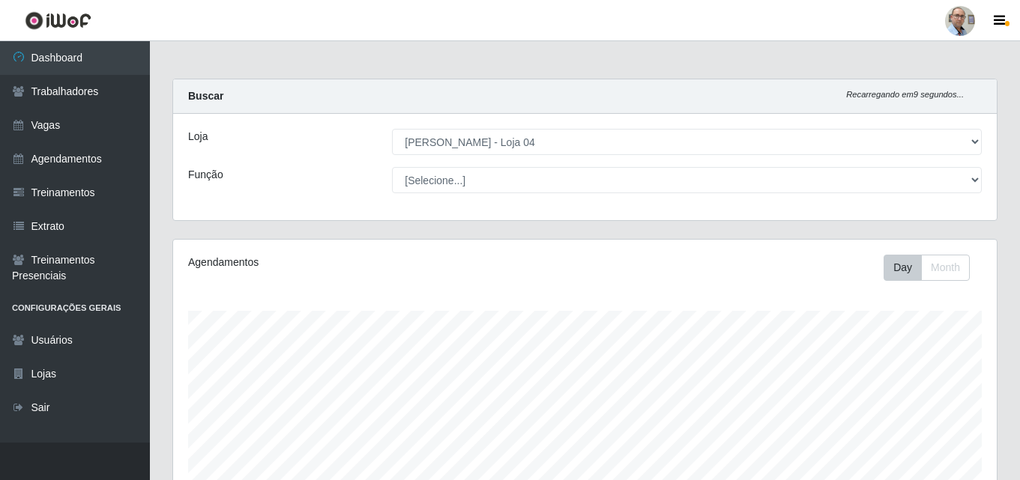
select select "251"
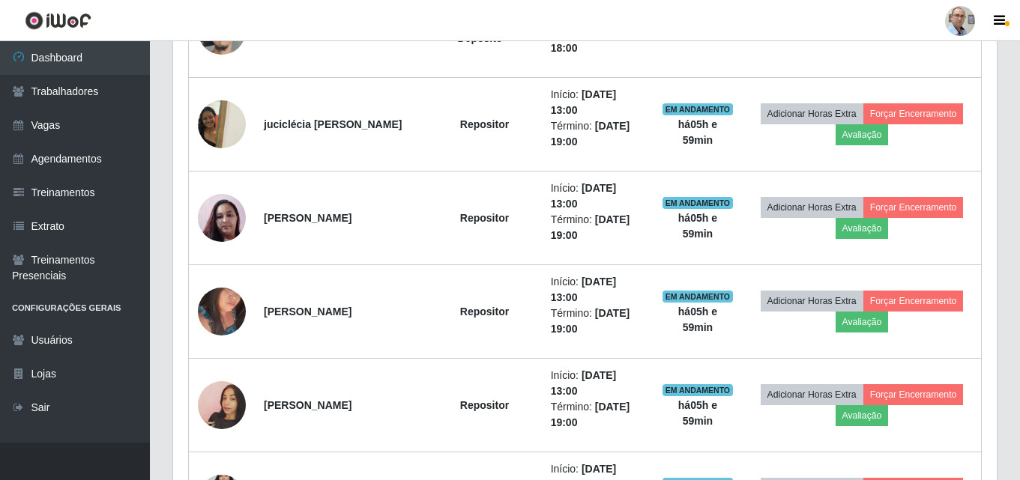
scroll to position [997, 0]
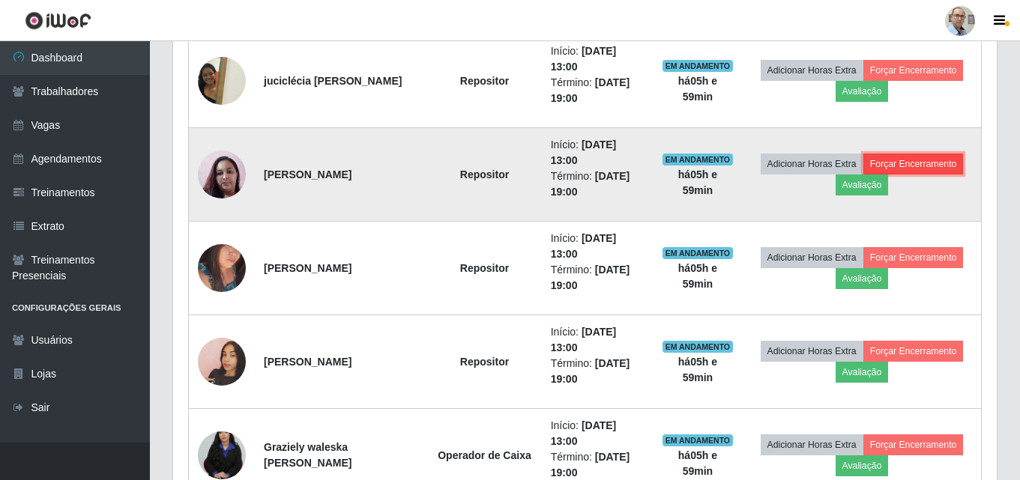
click at [895, 159] on button "Forçar Encerramento" at bounding box center [913, 164] width 100 height 21
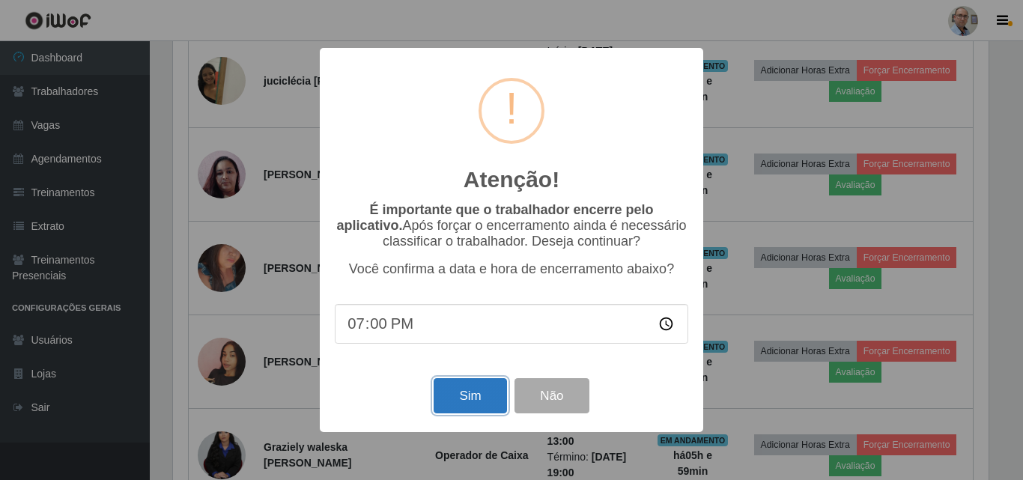
click at [479, 393] on button "Sim" at bounding box center [470, 395] width 73 height 35
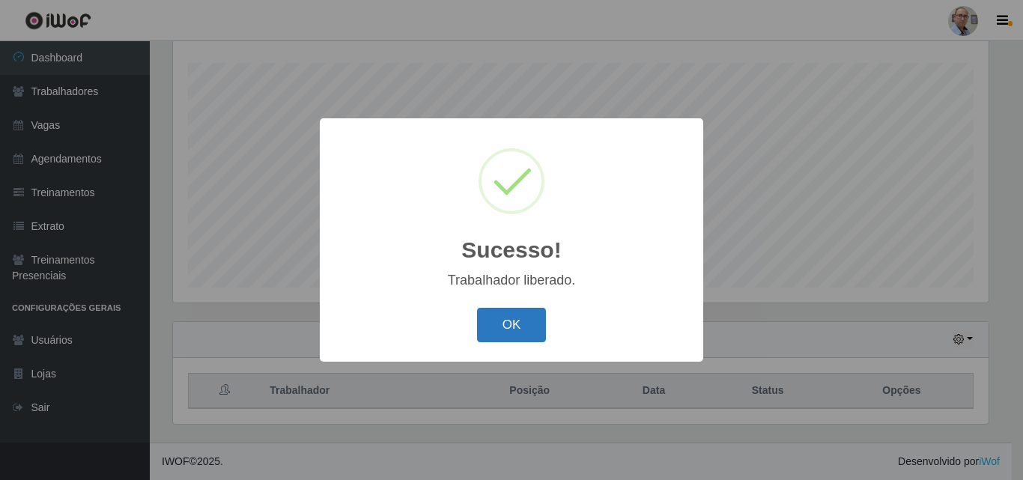
click at [509, 334] on button "OK" at bounding box center [512, 325] width 70 height 35
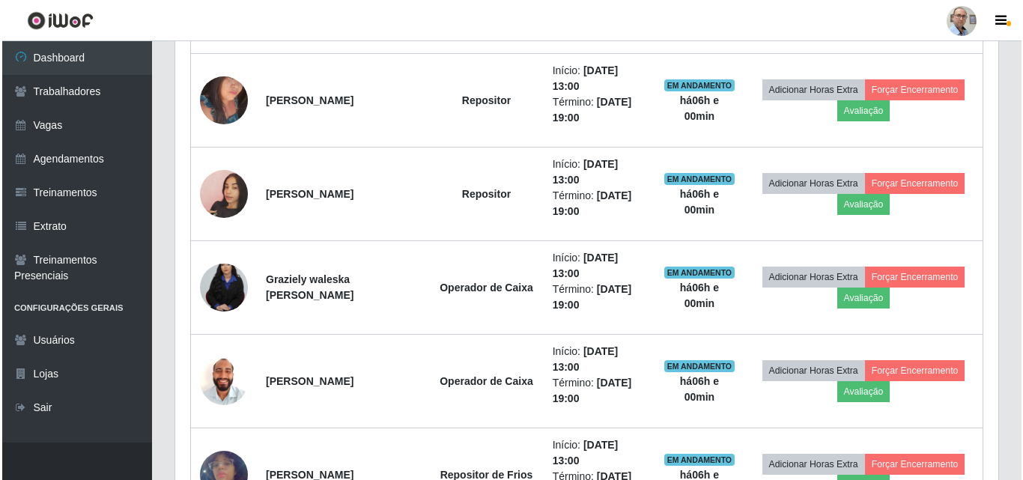
scroll to position [1072, 0]
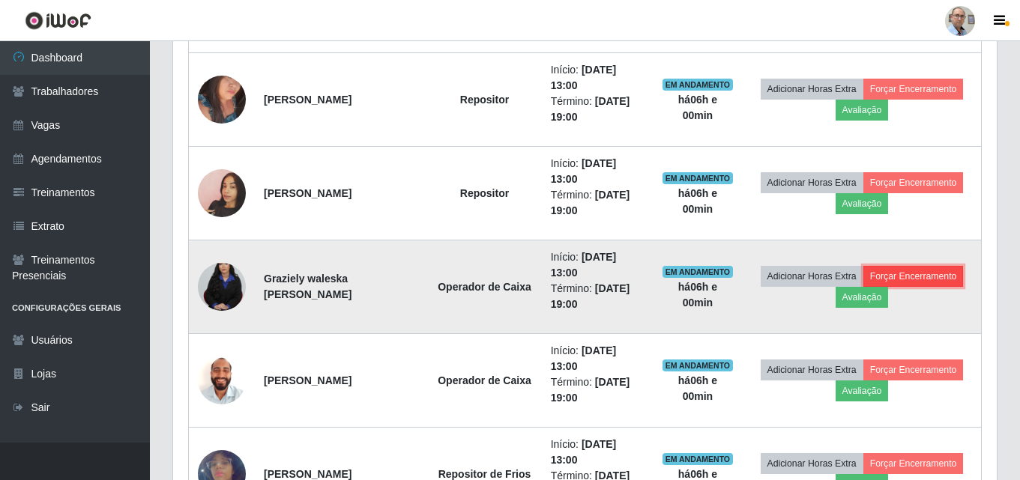
click at [891, 275] on button "Forçar Encerramento" at bounding box center [913, 276] width 100 height 21
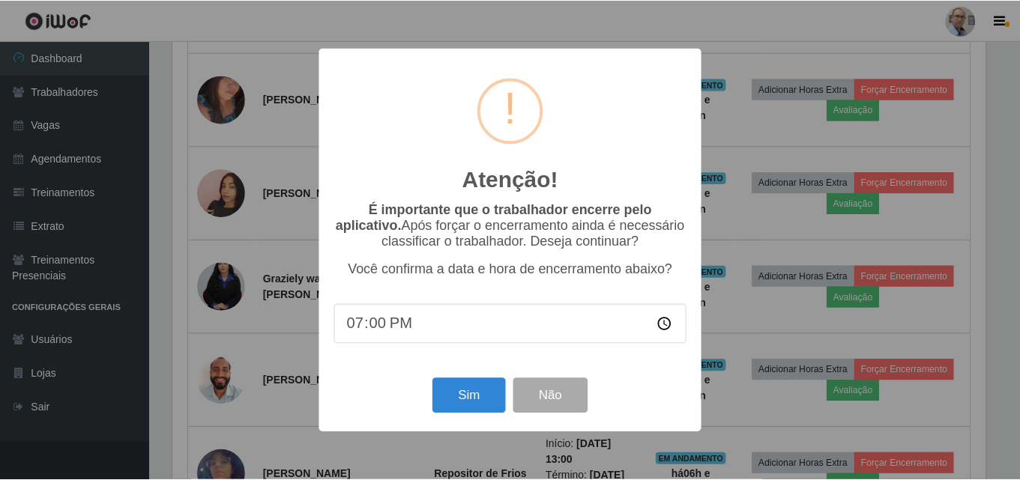
scroll to position [311, 816]
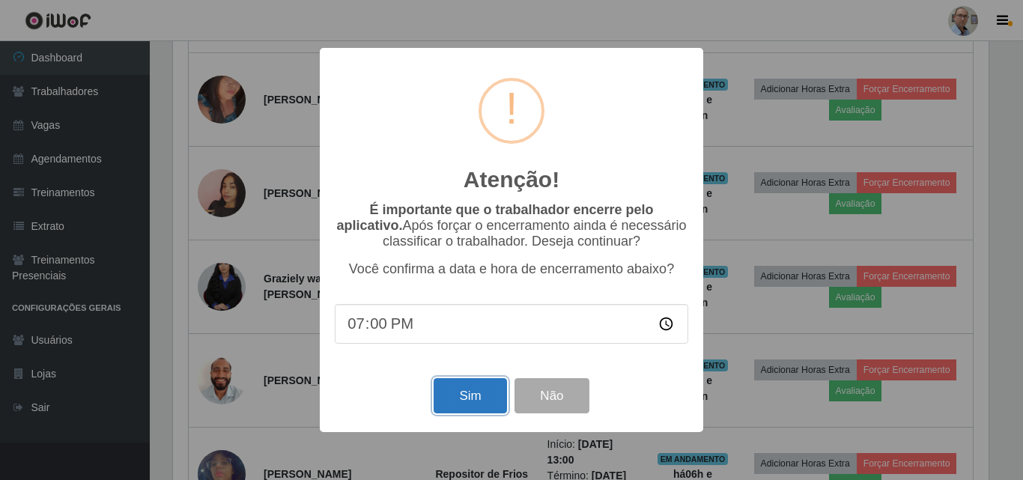
click at [465, 393] on button "Sim" at bounding box center [470, 395] width 73 height 35
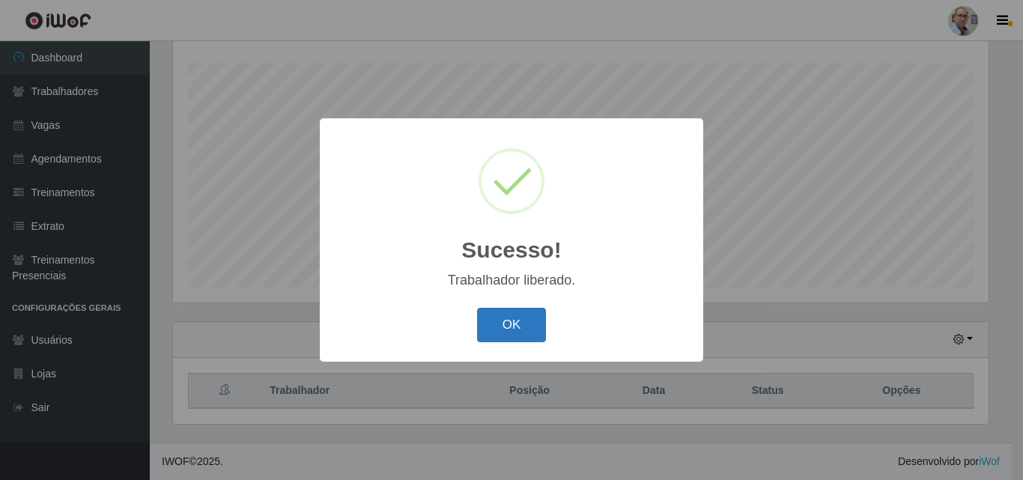
click at [519, 333] on button "OK" at bounding box center [512, 325] width 70 height 35
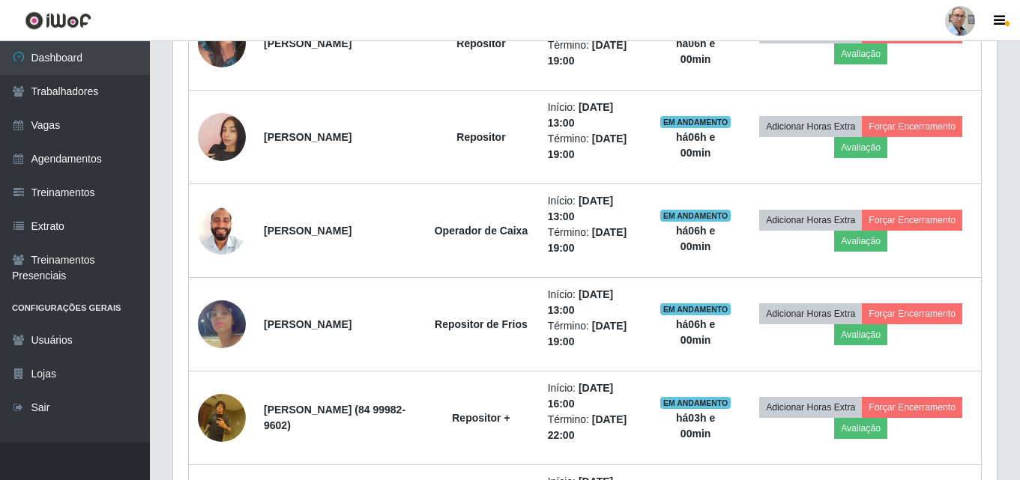
scroll to position [1147, 0]
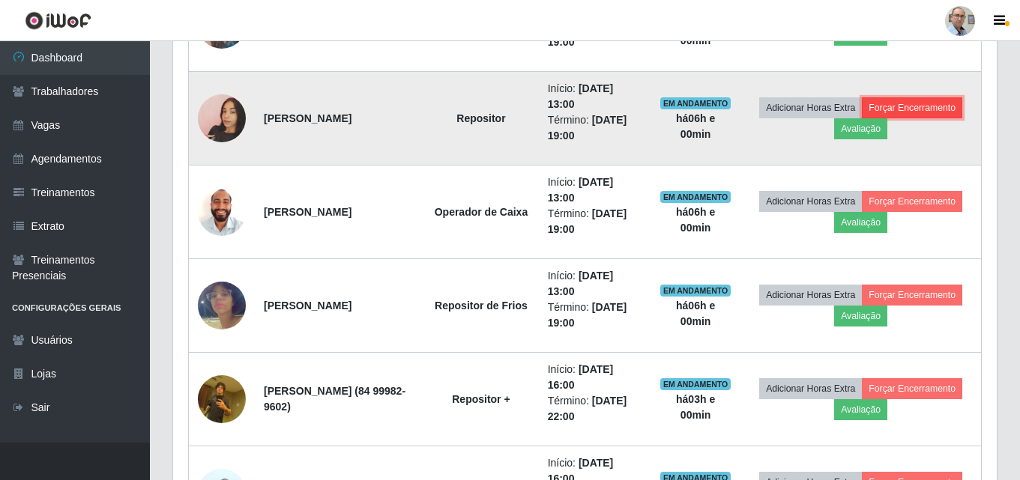
click at [895, 104] on button "Forçar Encerramento" at bounding box center [912, 107] width 100 height 21
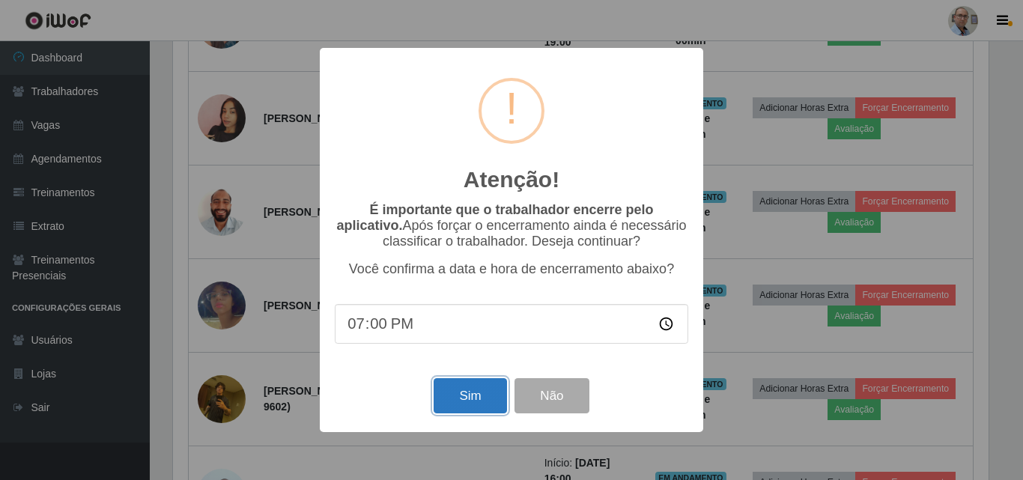
click at [479, 397] on button "Sim" at bounding box center [470, 395] width 73 height 35
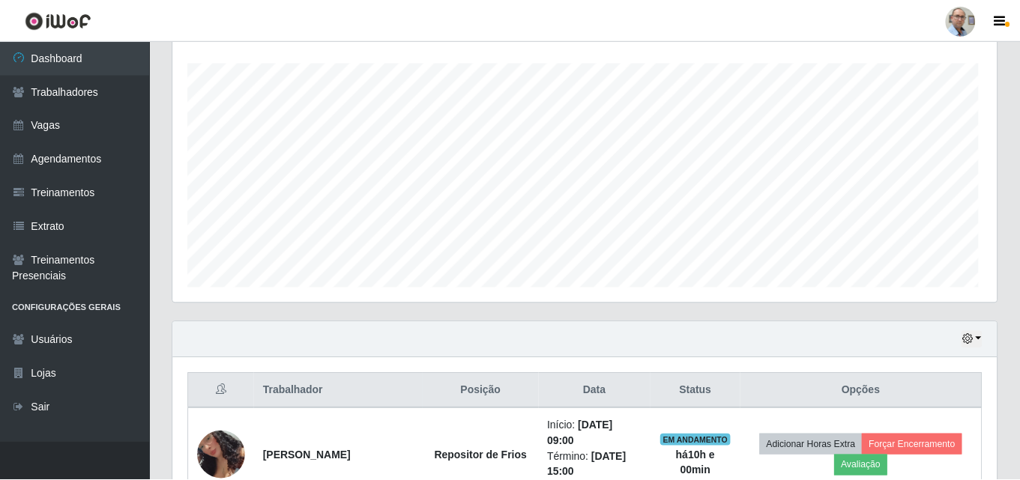
scroll to position [0, 0]
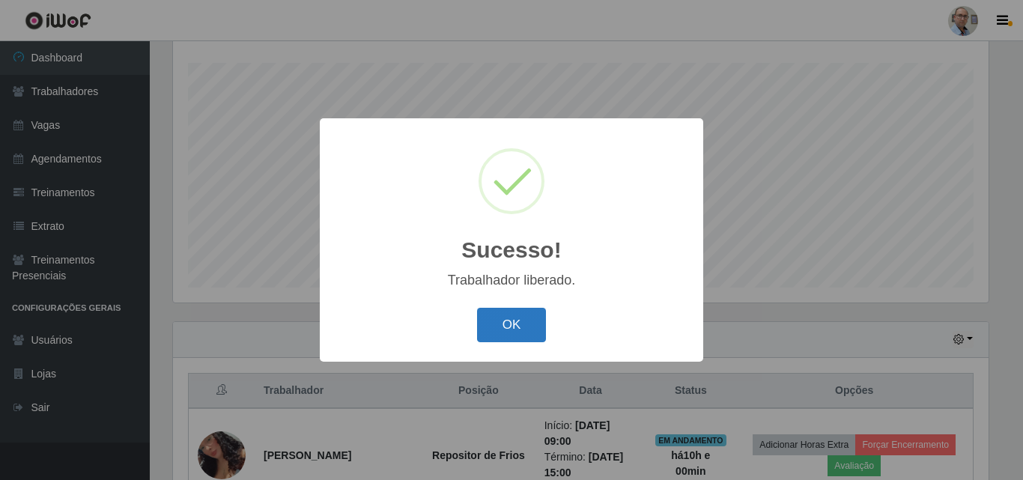
click at [505, 330] on button "OK" at bounding box center [512, 325] width 70 height 35
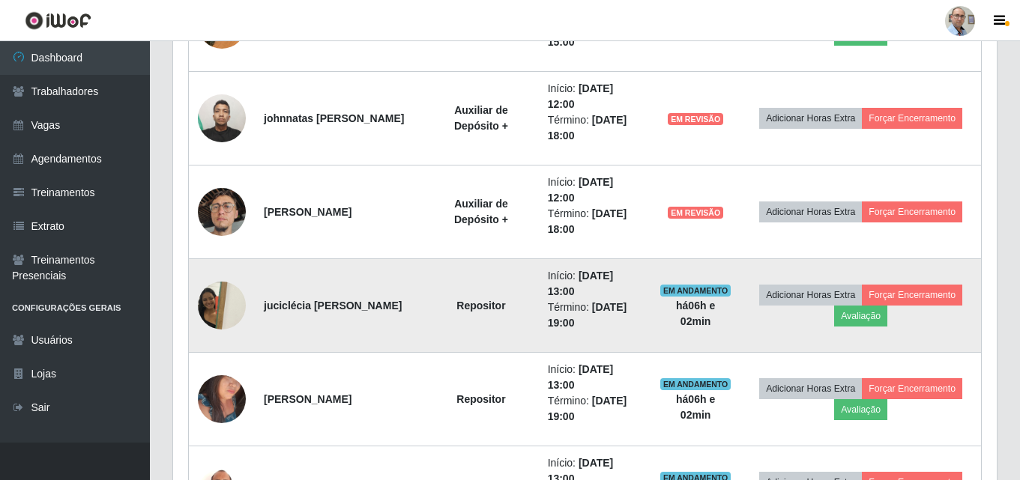
scroll to position [847, 0]
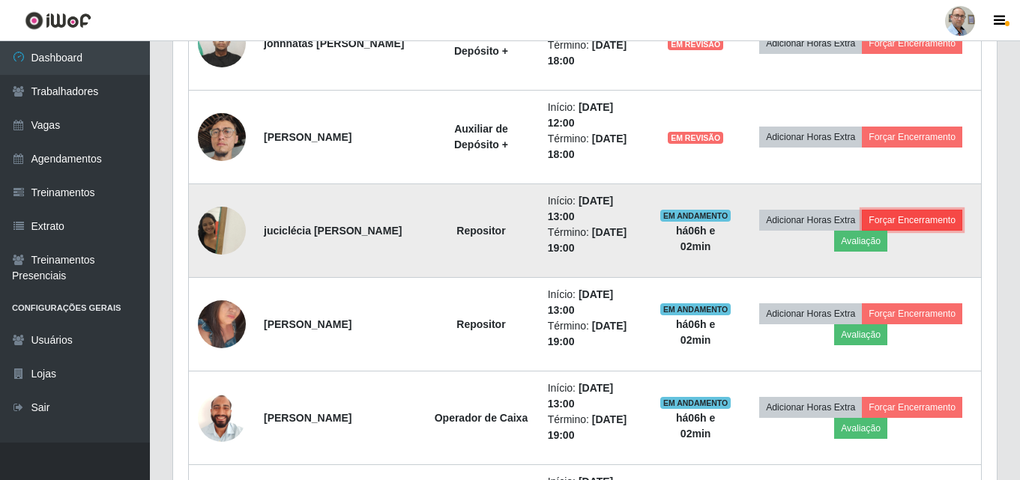
click at [898, 214] on button "Forçar Encerramento" at bounding box center [912, 220] width 100 height 21
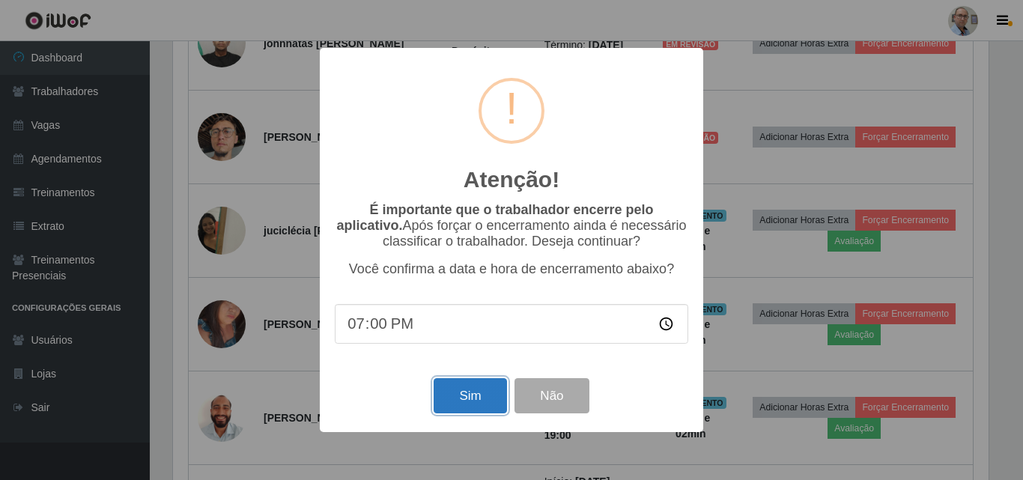
click at [462, 399] on button "Sim" at bounding box center [470, 395] width 73 height 35
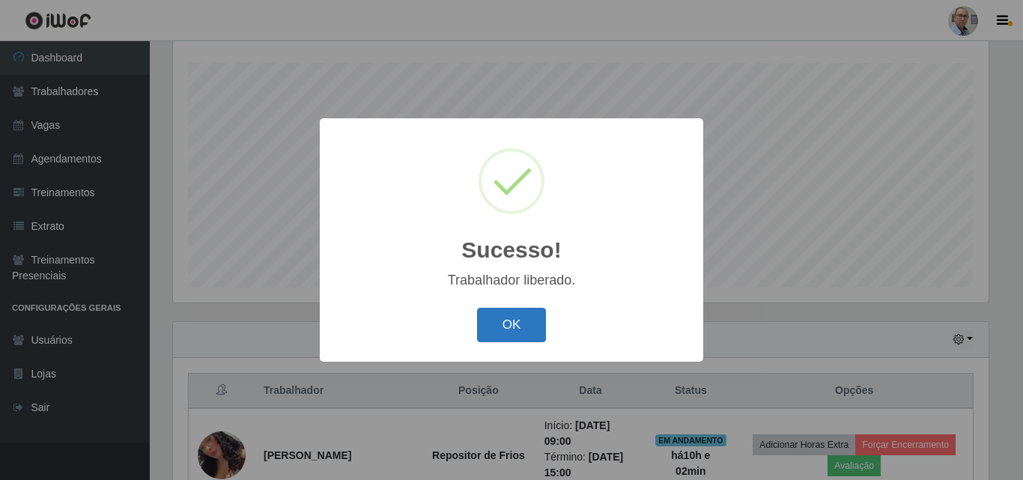
click at [512, 337] on button "OK" at bounding box center [512, 325] width 70 height 35
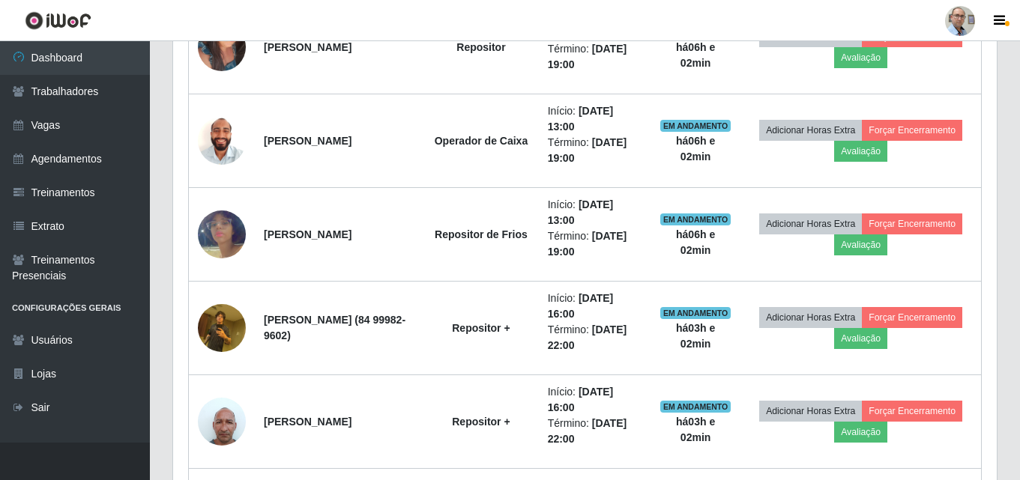
scroll to position [1072, 0]
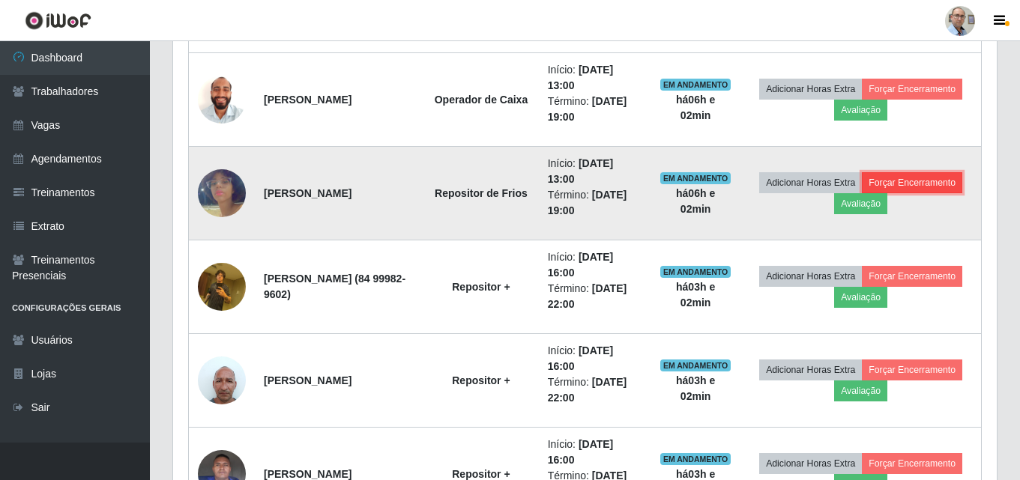
click at [917, 183] on button "Forçar Encerramento" at bounding box center [912, 182] width 100 height 21
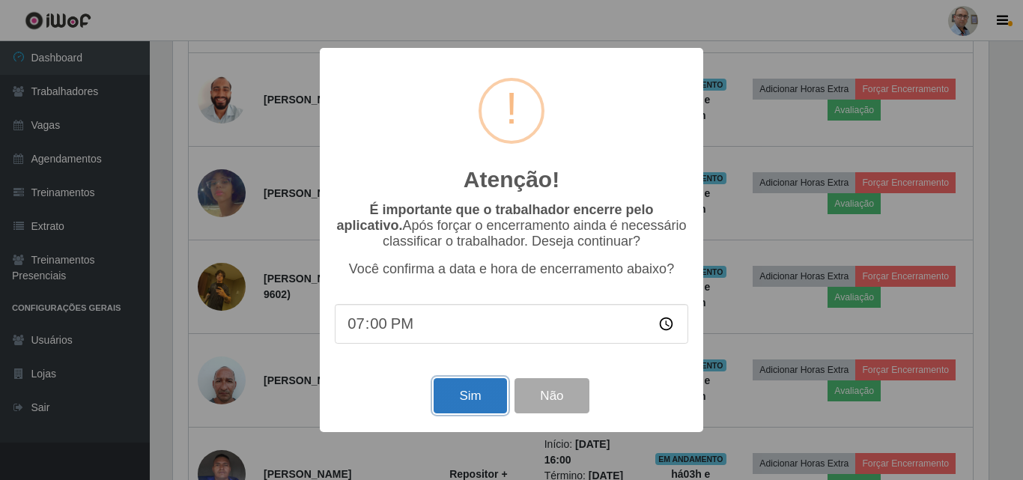
click at [475, 393] on button "Sim" at bounding box center [470, 395] width 73 height 35
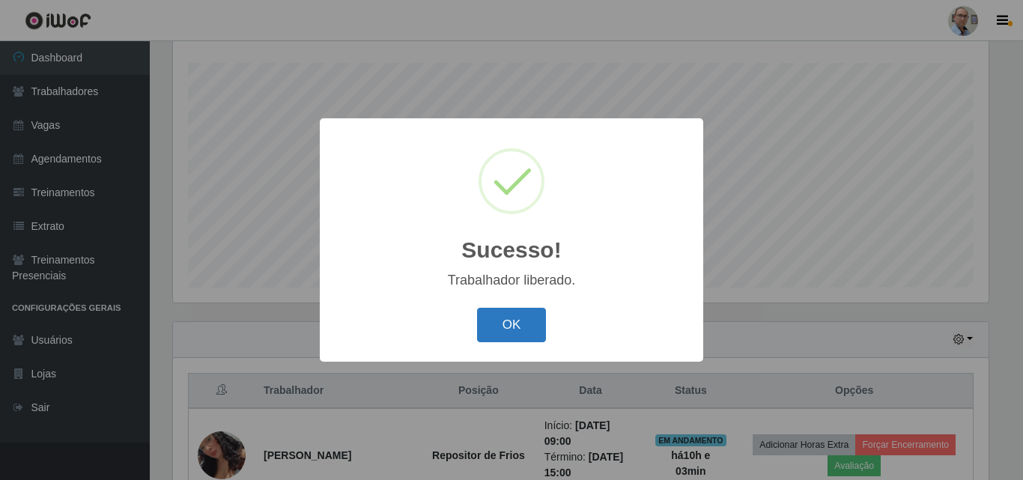
click at [531, 328] on button "OK" at bounding box center [512, 325] width 70 height 35
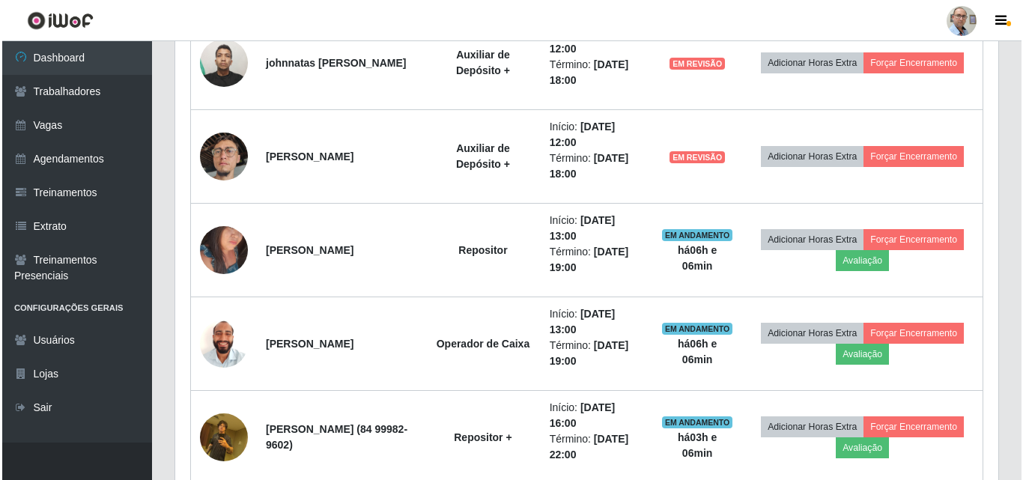
scroll to position [847, 0]
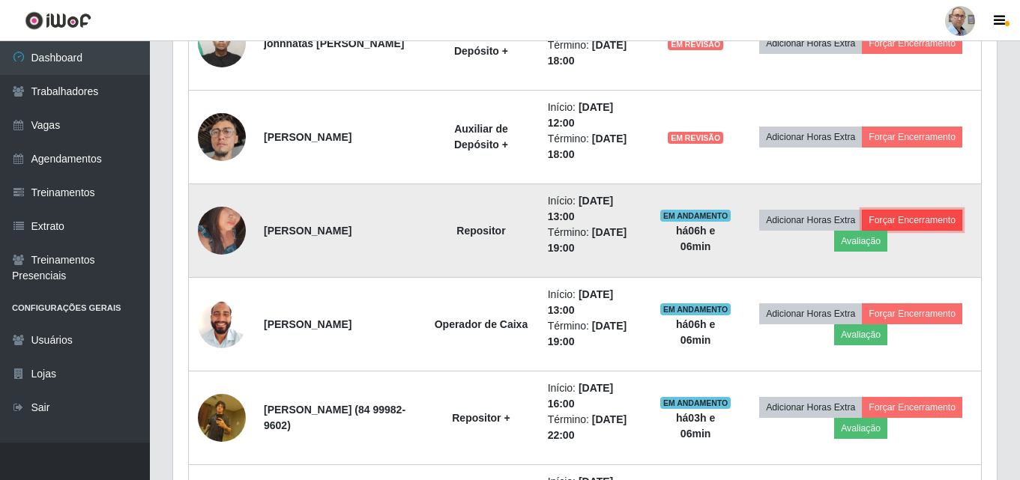
click at [908, 223] on button "Forçar Encerramento" at bounding box center [912, 220] width 100 height 21
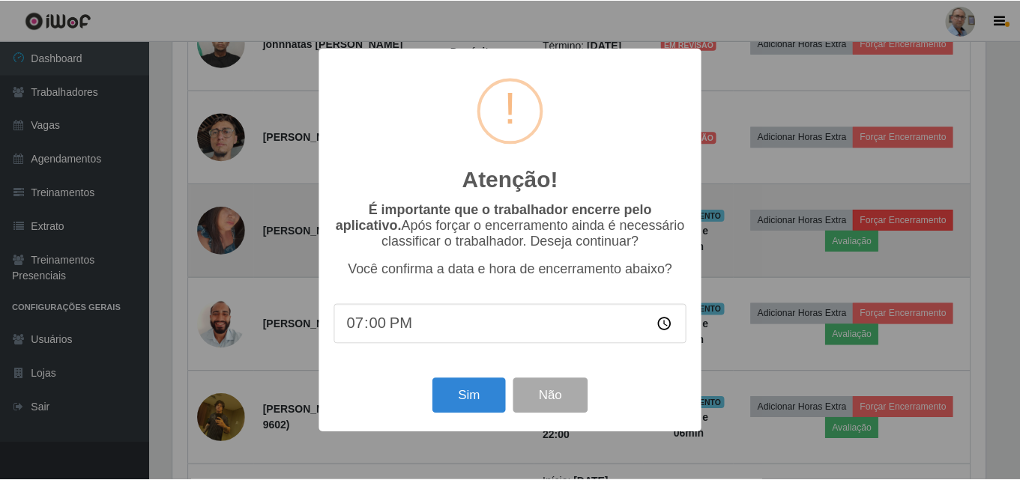
scroll to position [311, 816]
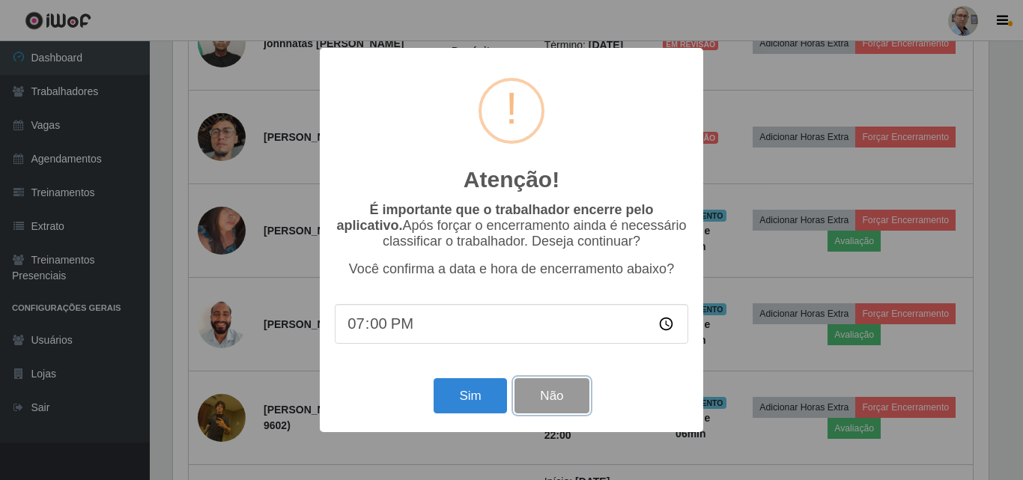
click at [528, 393] on button "Não" at bounding box center [552, 395] width 74 height 35
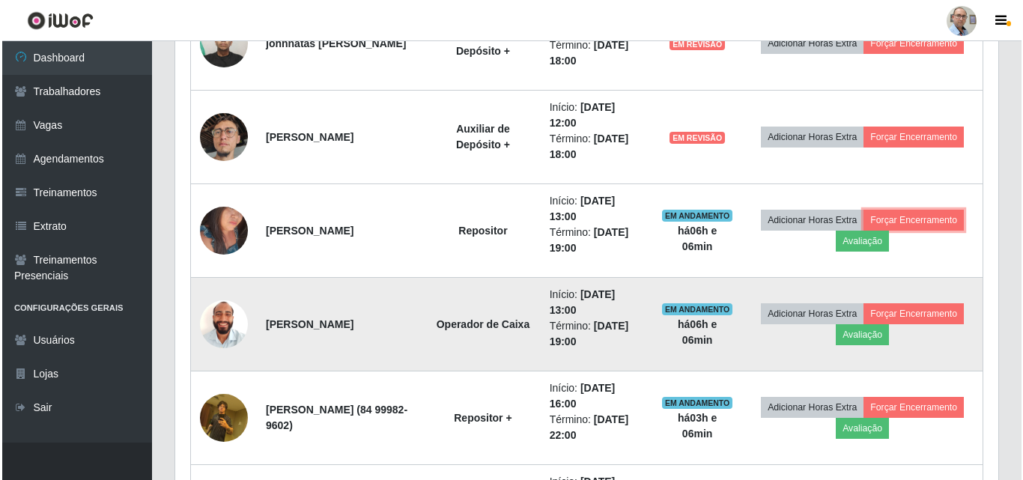
scroll to position [311, 823]
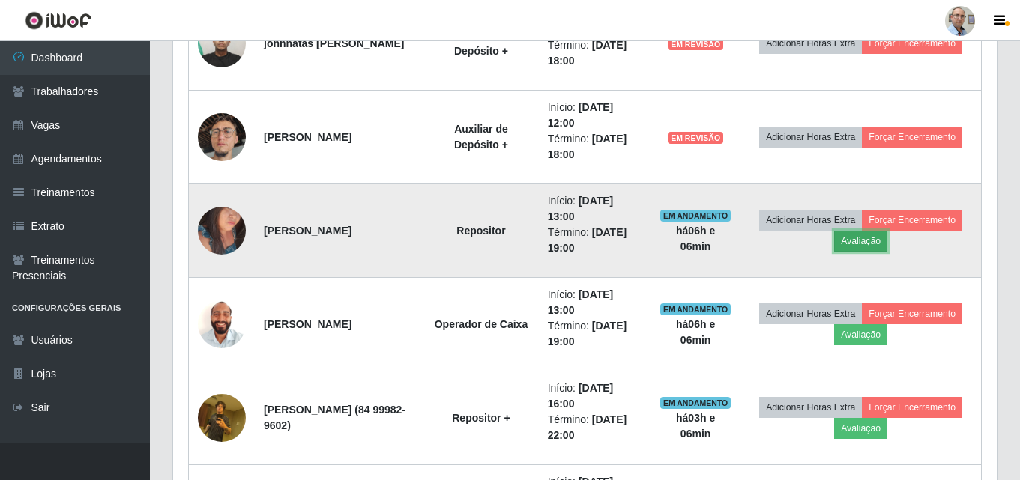
click at [873, 241] on button "Avaliação" at bounding box center [860, 241] width 53 height 21
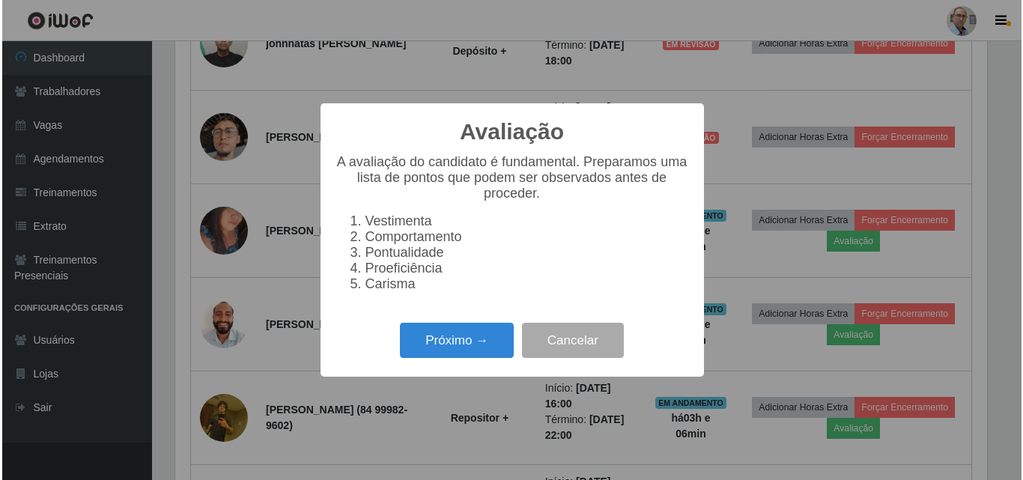
scroll to position [311, 816]
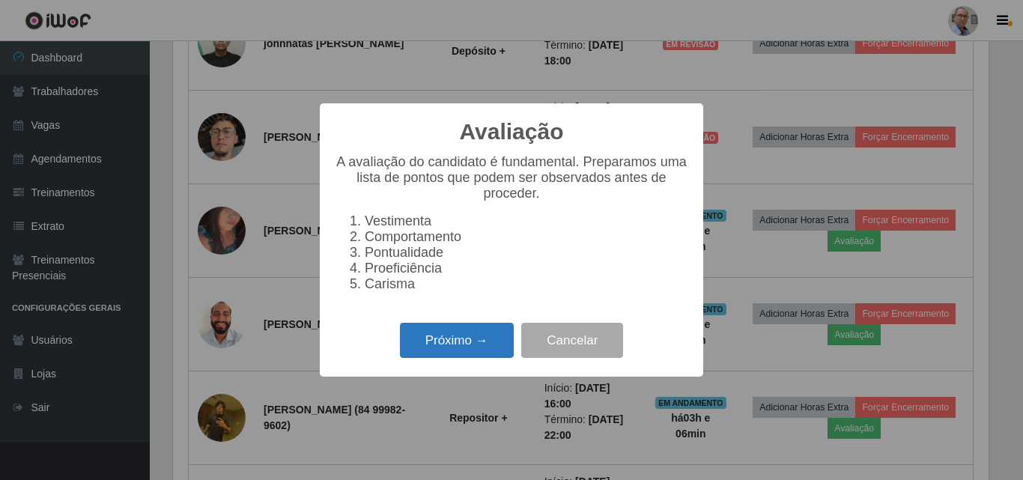
click at [458, 336] on button "Próximo →" at bounding box center [457, 340] width 114 height 35
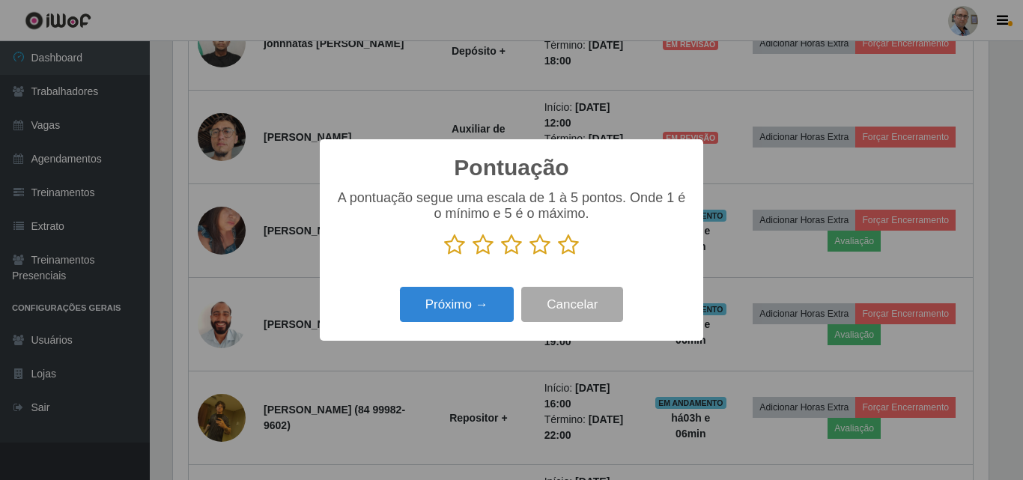
scroll to position [748880, 748375]
click at [572, 247] on icon at bounding box center [568, 245] width 21 height 22
click at [558, 256] on input "radio" at bounding box center [558, 256] width 0 height 0
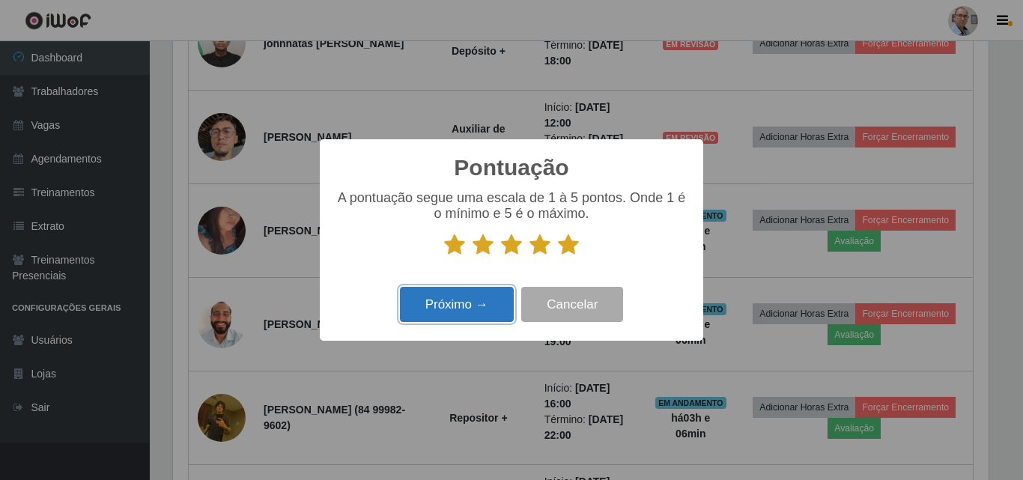
click at [480, 306] on button "Próximo →" at bounding box center [457, 304] width 114 height 35
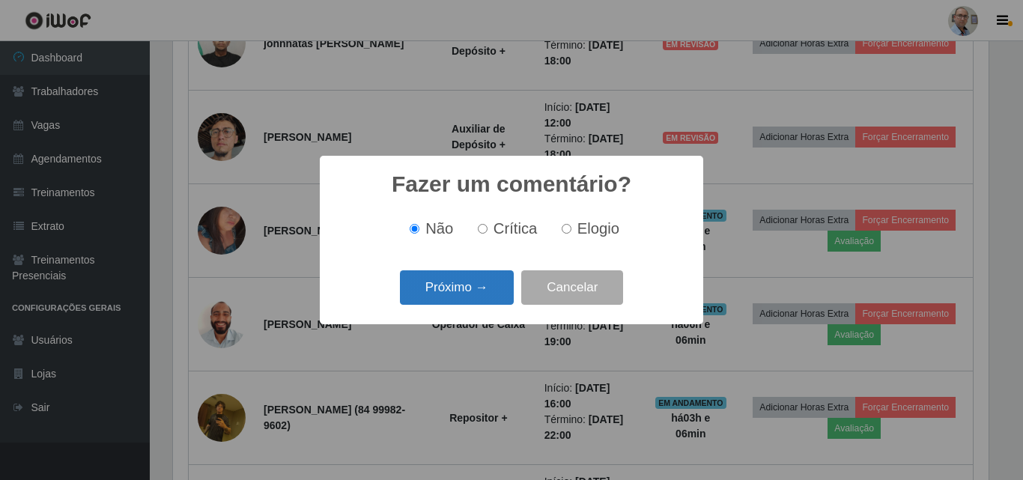
click at [476, 291] on button "Próximo →" at bounding box center [457, 287] width 114 height 35
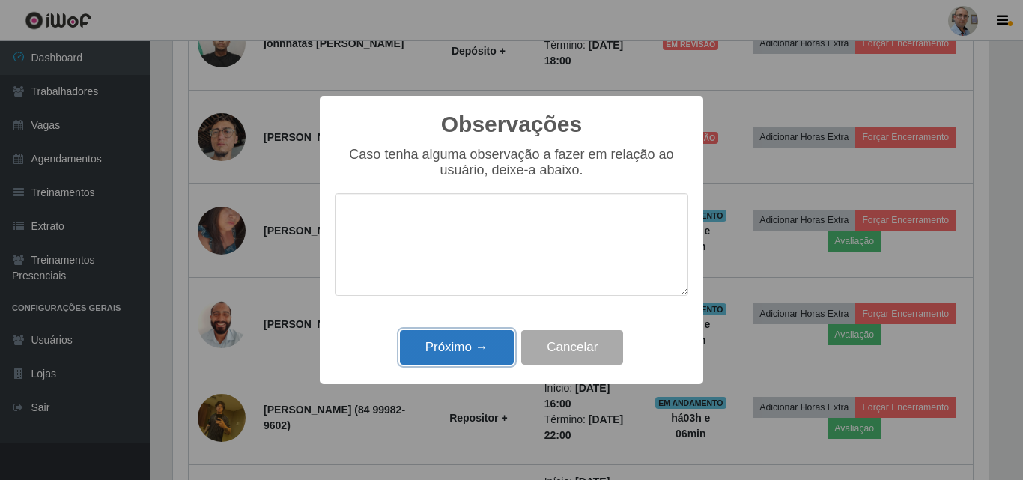
drag, startPoint x: 462, startPoint y: 352, endPoint x: 794, endPoint y: 269, distance: 342.2
click at [467, 351] on button "Próximo →" at bounding box center [457, 347] width 114 height 35
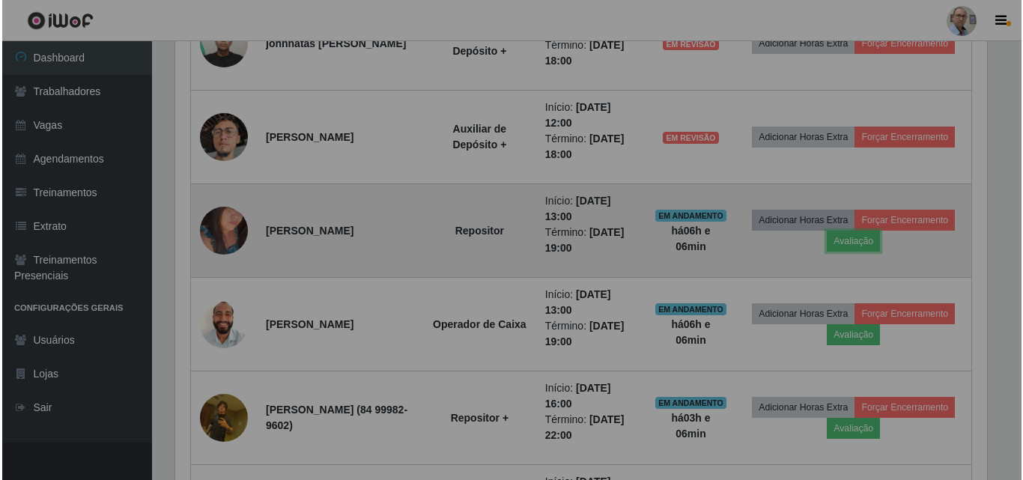
scroll to position [311, 823]
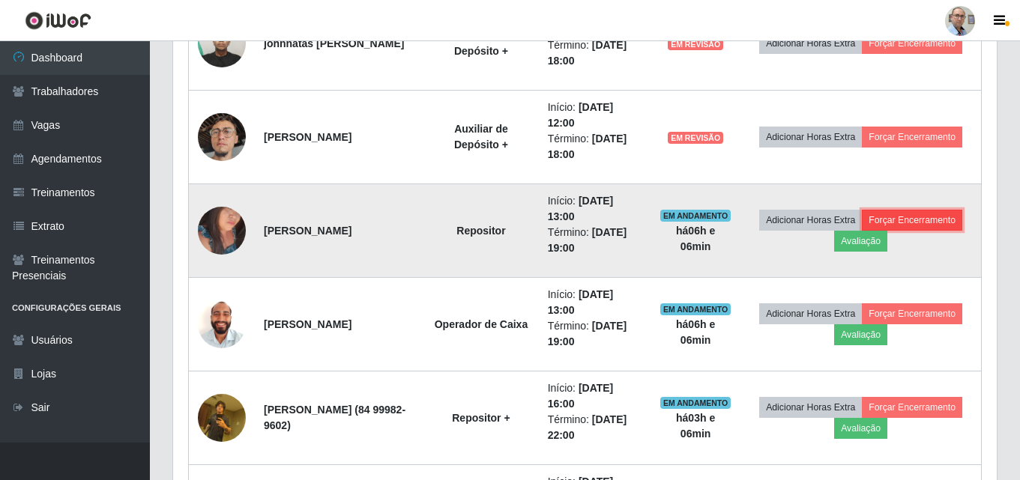
click at [888, 220] on button "Forçar Encerramento" at bounding box center [912, 220] width 100 height 21
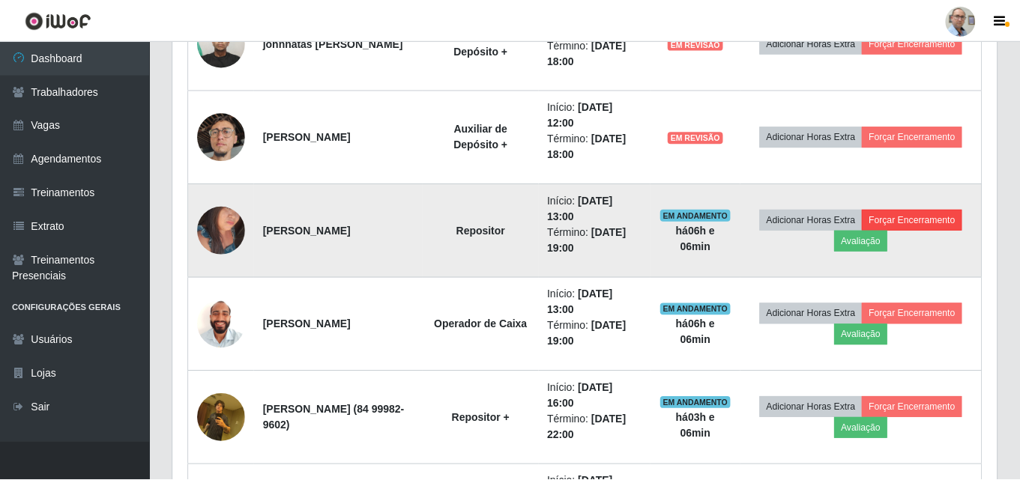
scroll to position [311, 816]
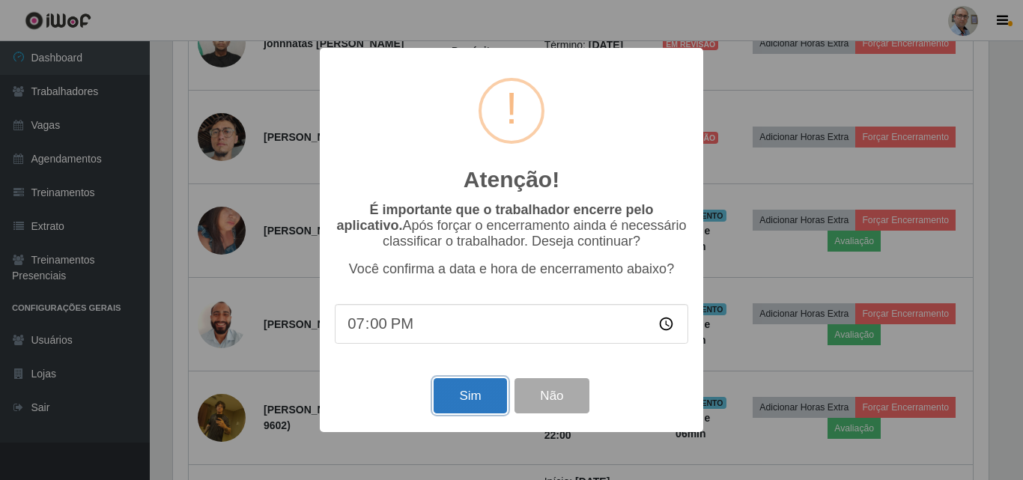
click at [456, 404] on button "Sim" at bounding box center [470, 395] width 73 height 35
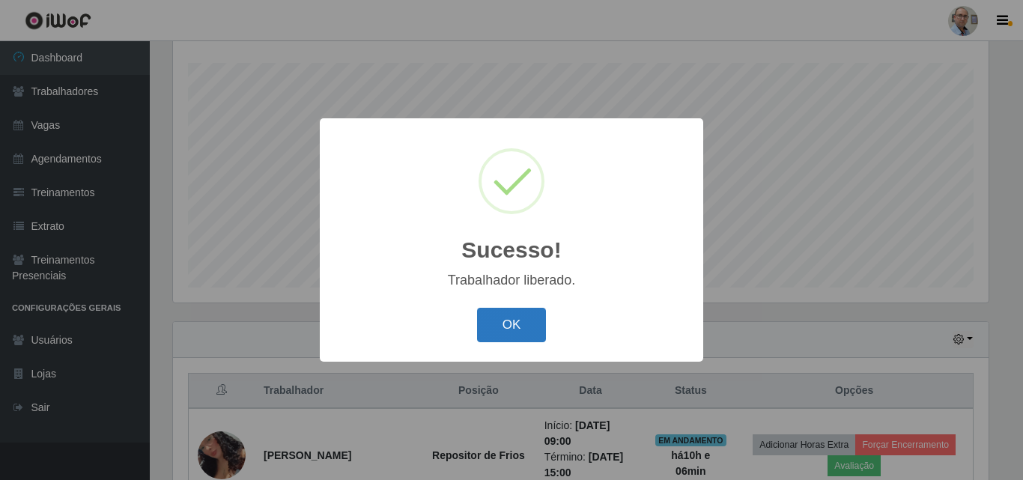
click at [504, 312] on button "OK" at bounding box center [512, 325] width 70 height 35
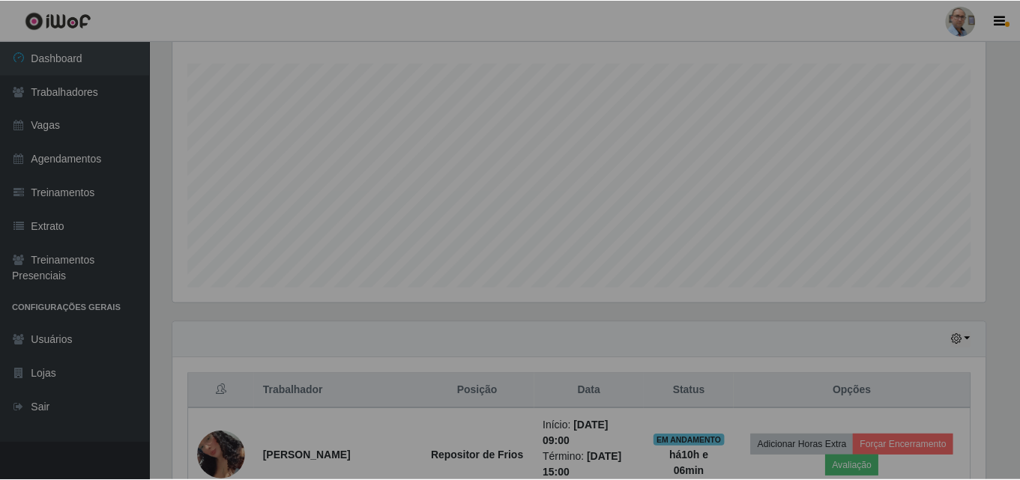
scroll to position [311, 823]
